Goal: Information Seeking & Learning: Find specific fact

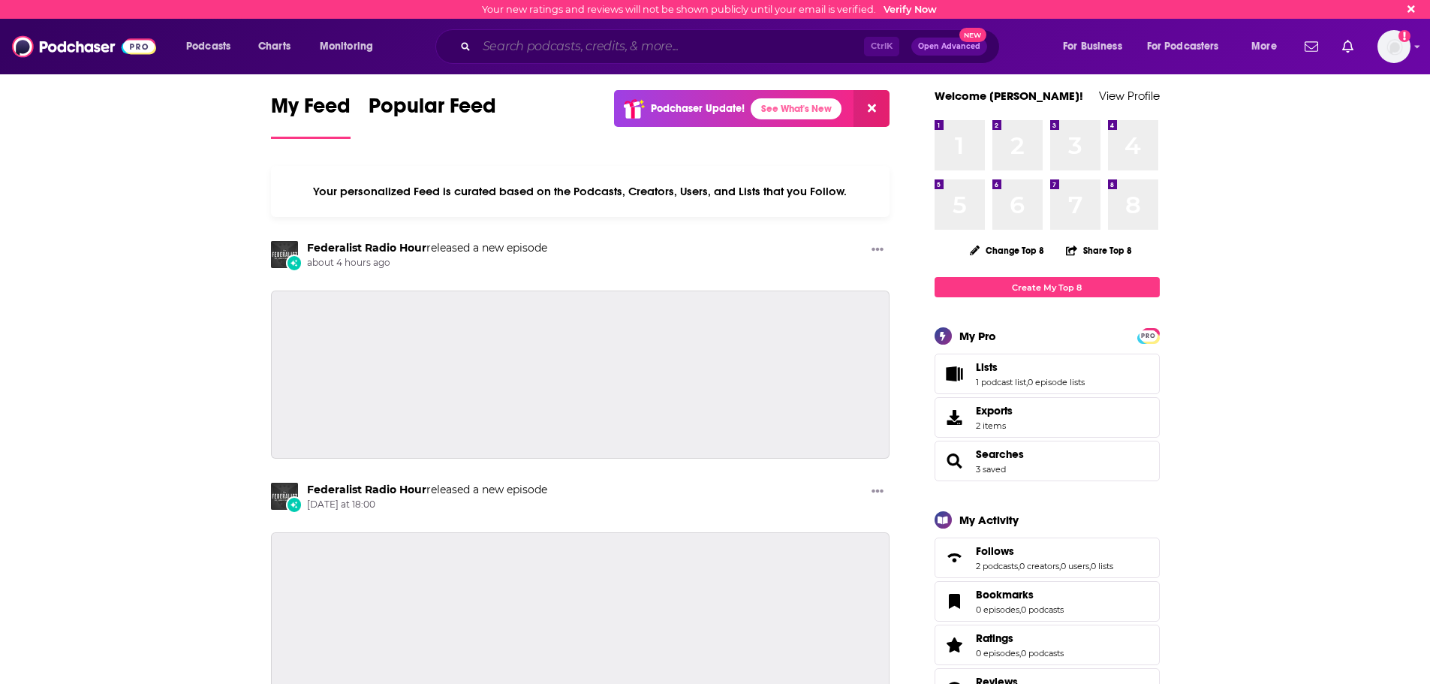
click at [534, 41] on input "Search podcasts, credits, & more..." at bounding box center [670, 47] width 387 height 24
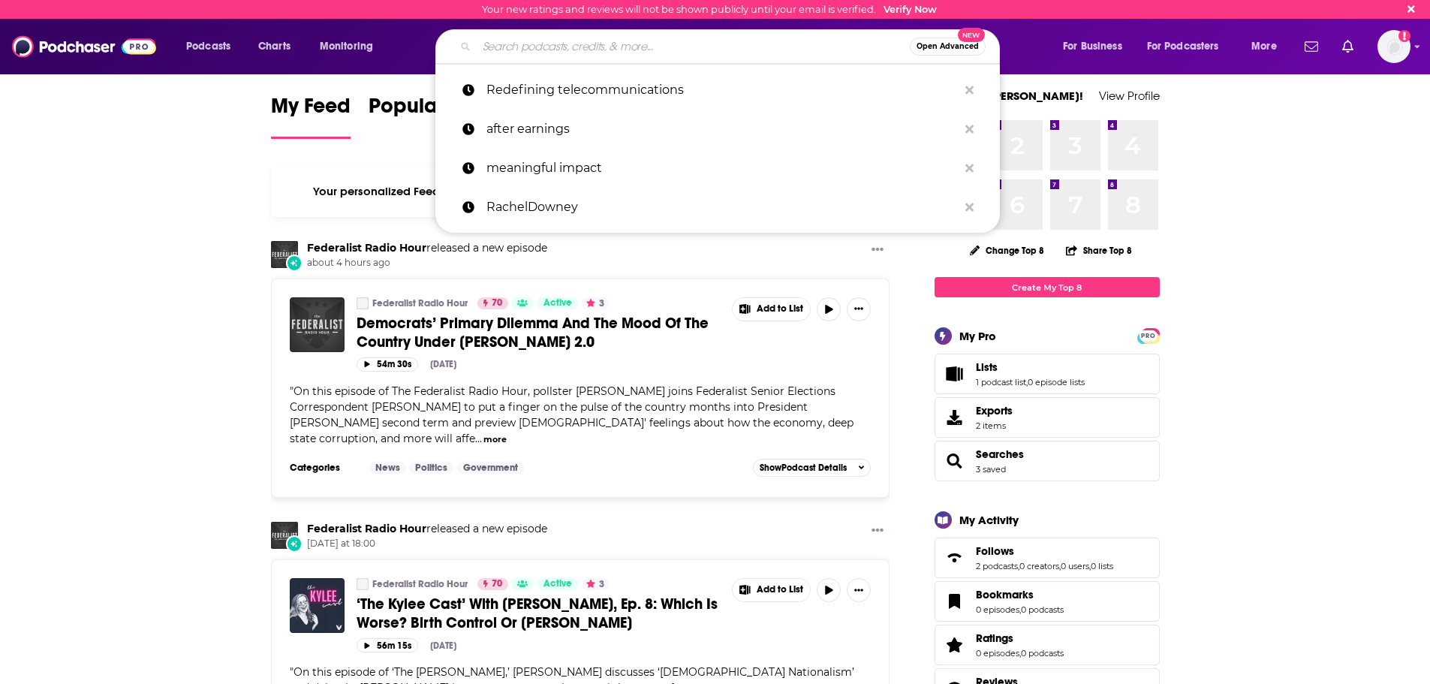
paste input "[PERSON_NAME]"
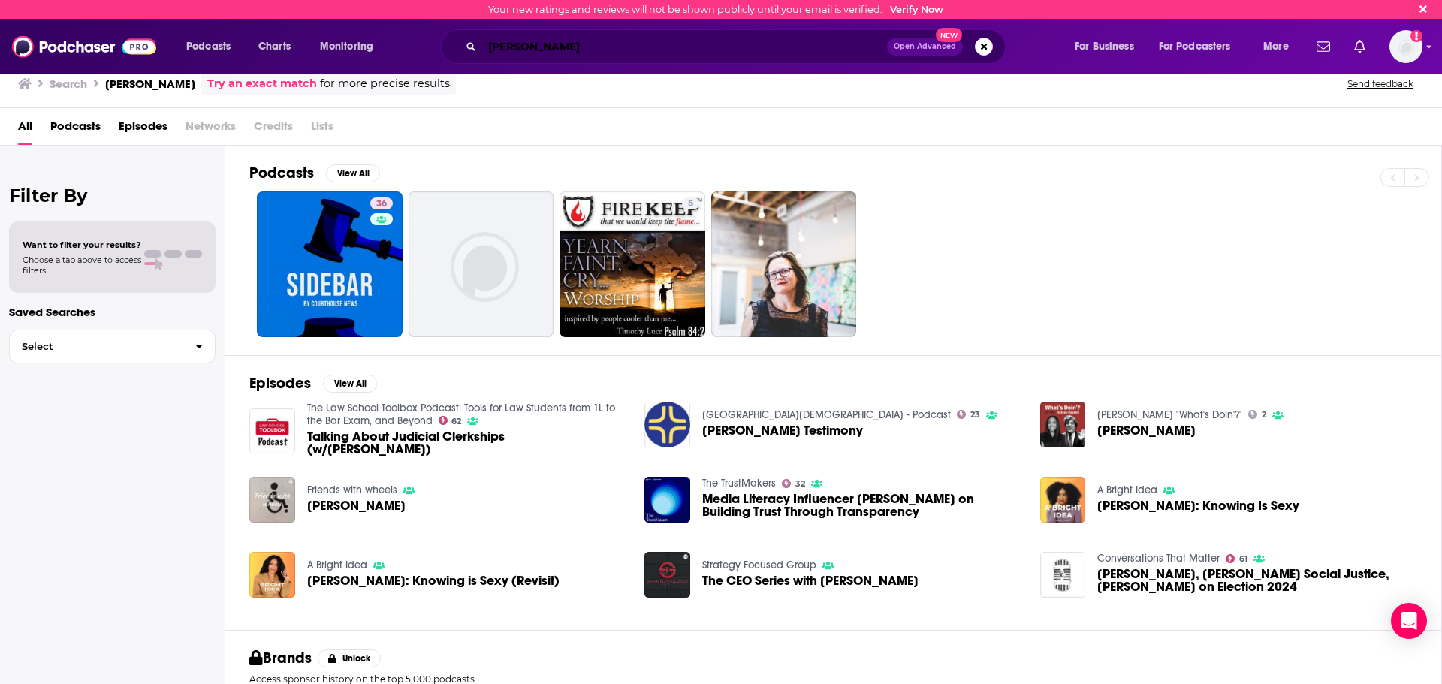
click at [553, 44] on input "[PERSON_NAME]" at bounding box center [684, 47] width 405 height 24
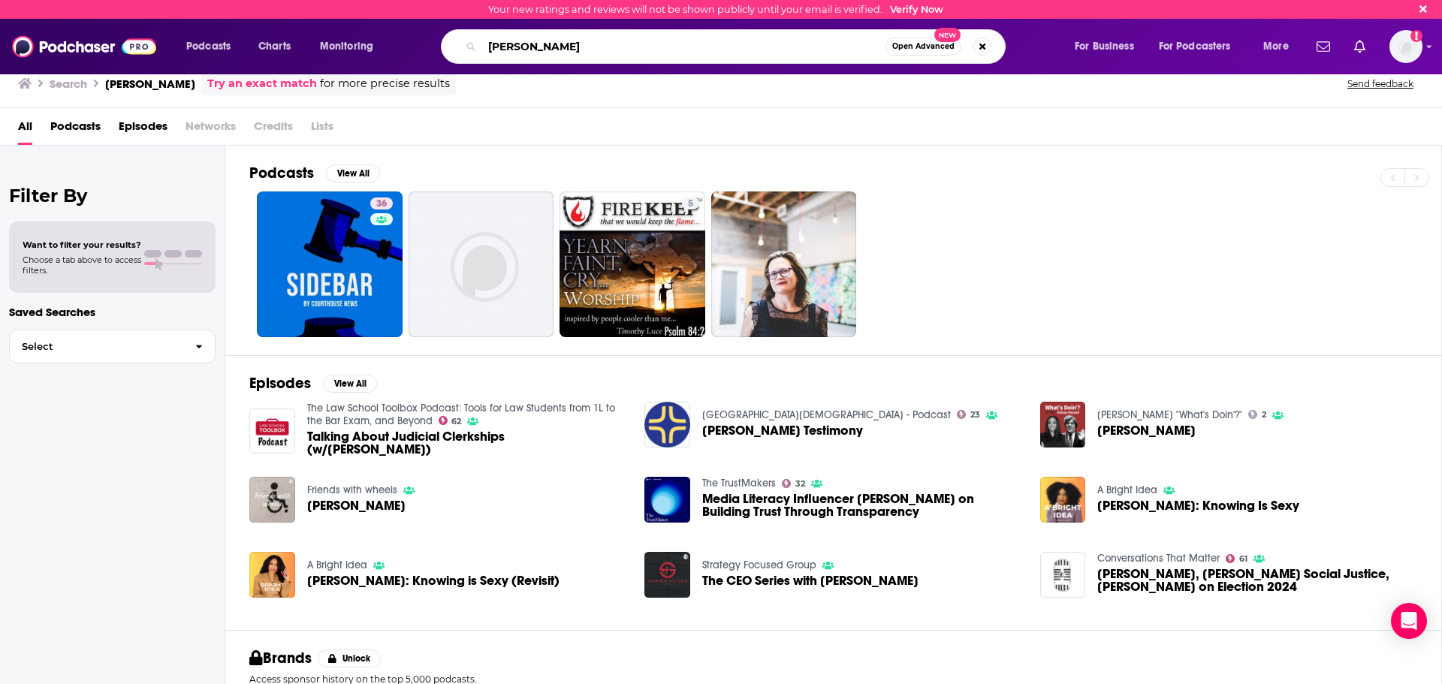
click at [553, 44] on input "[PERSON_NAME]" at bounding box center [683, 47] width 403 height 24
paste input "ronikled"
type input "Kronikled"
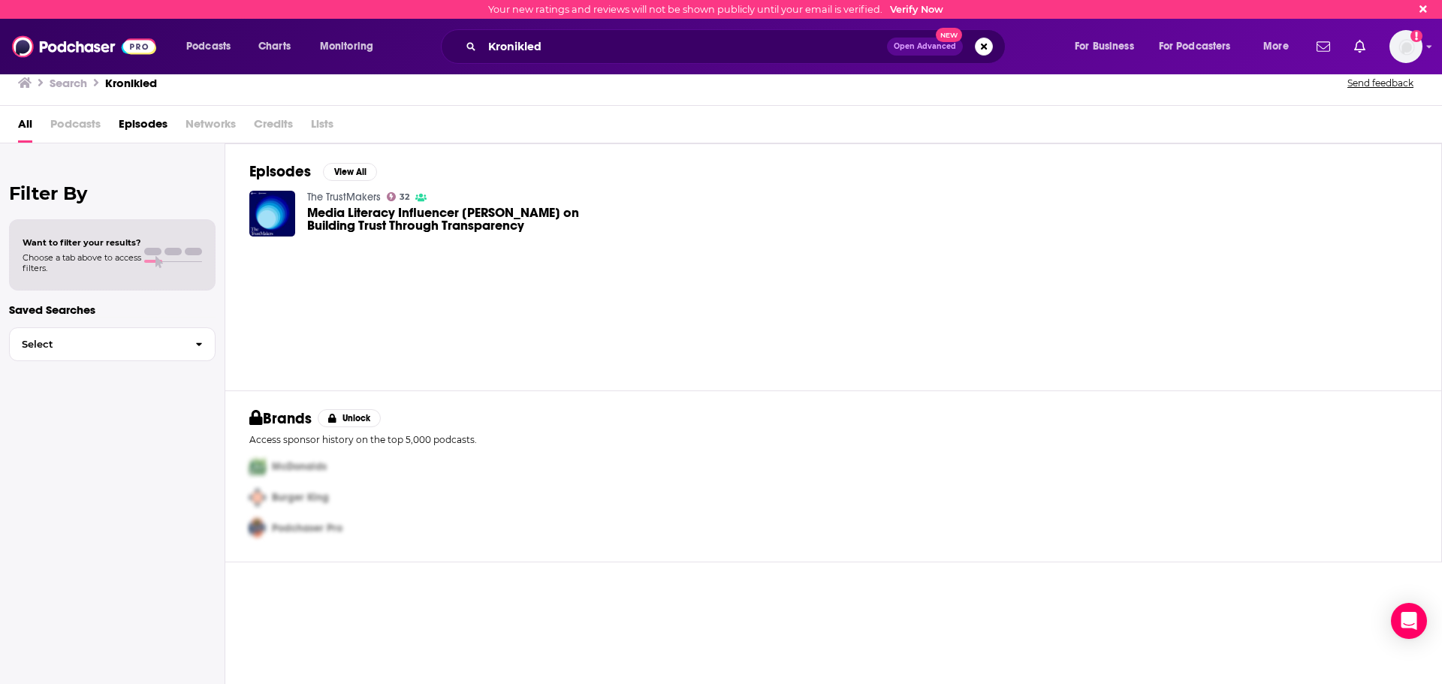
click at [481, 224] on span "Media Literacy Influencer [PERSON_NAME] on Building Trust Through Transparency" at bounding box center [467, 219] width 320 height 26
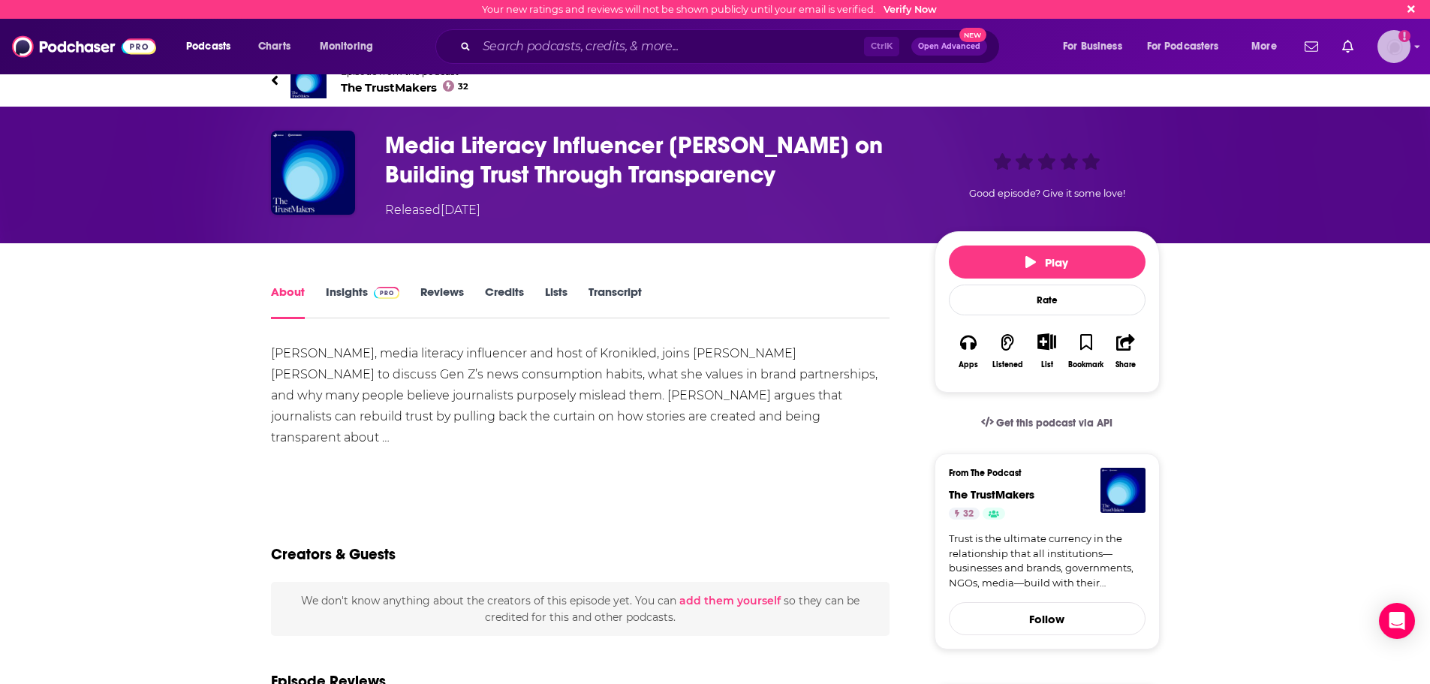
click at [1392, 51] on img "Logged in as jbarbour" at bounding box center [1394, 46] width 33 height 33
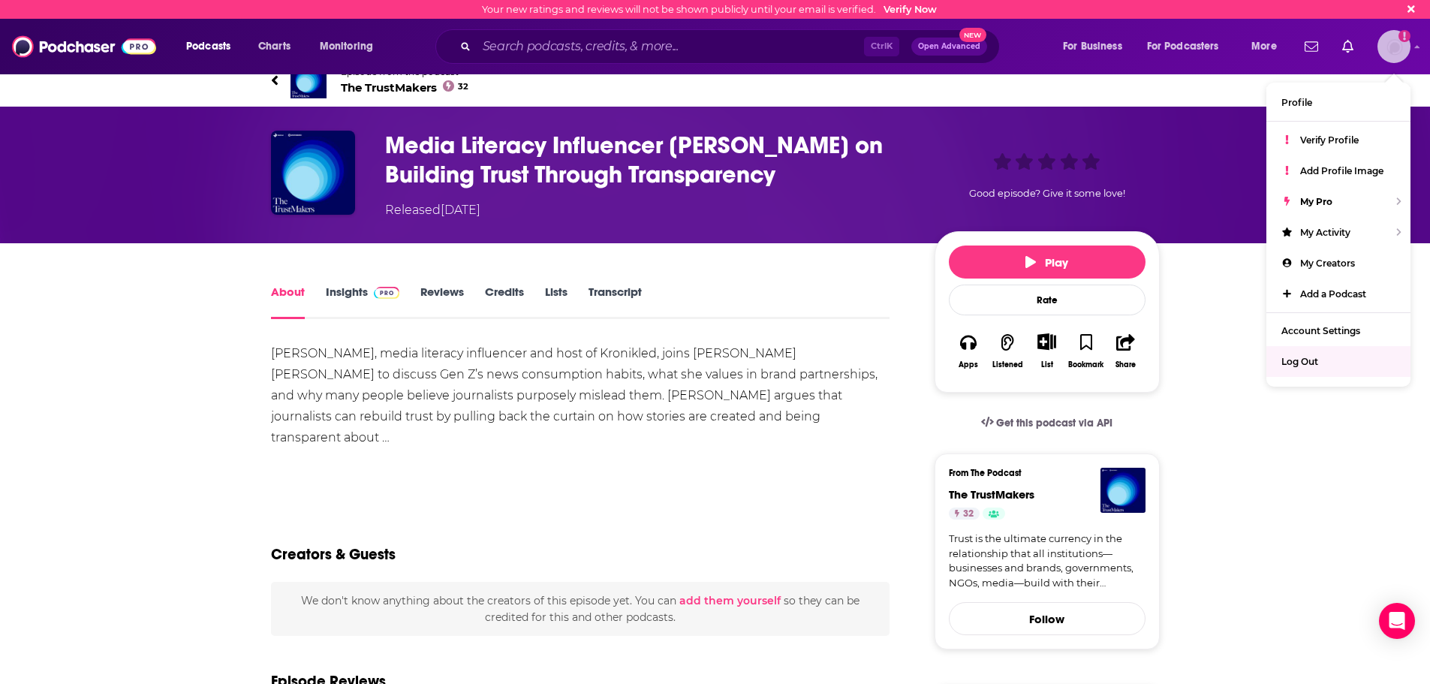
click at [1322, 363] on div "Log Out" at bounding box center [1339, 361] width 144 height 31
